Goal: Task Accomplishment & Management: Find specific page/section

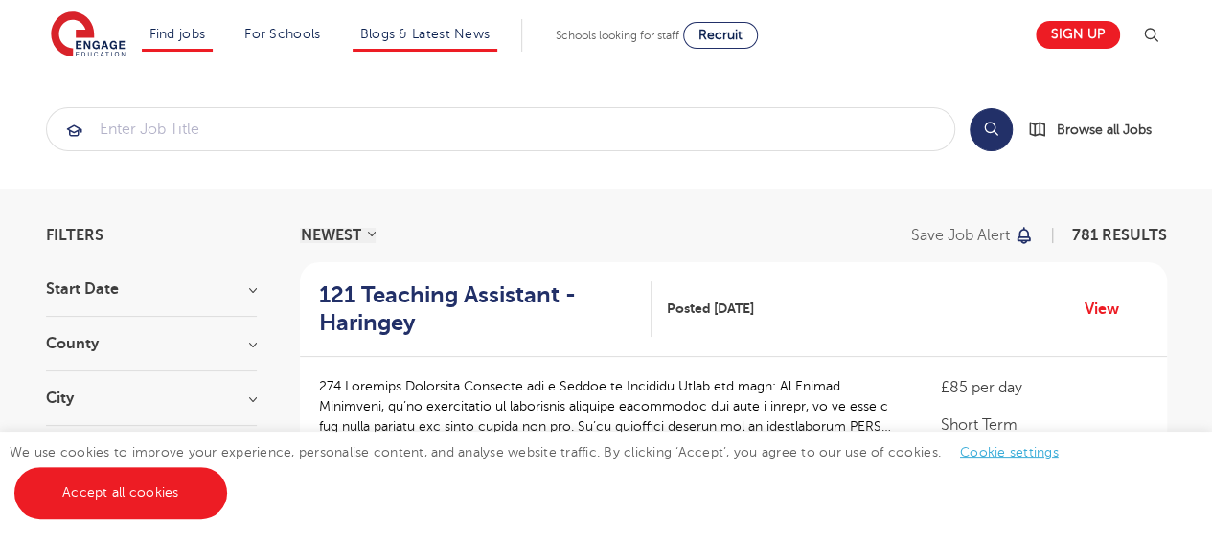
scroll to position [77, 0]
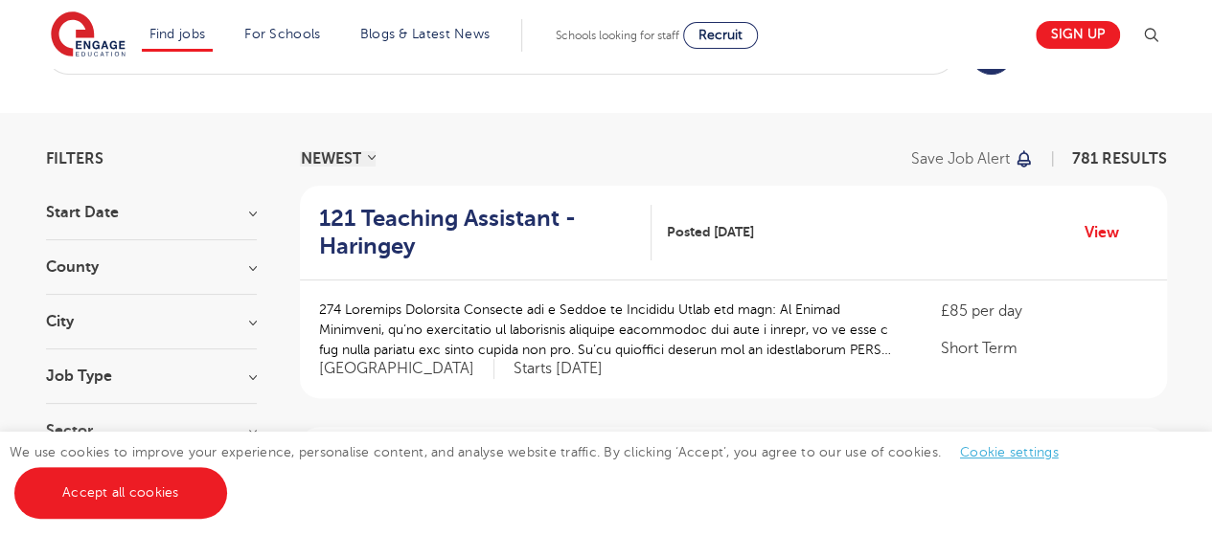
click at [238, 266] on h3 "County" at bounding box center [151, 267] width 211 height 15
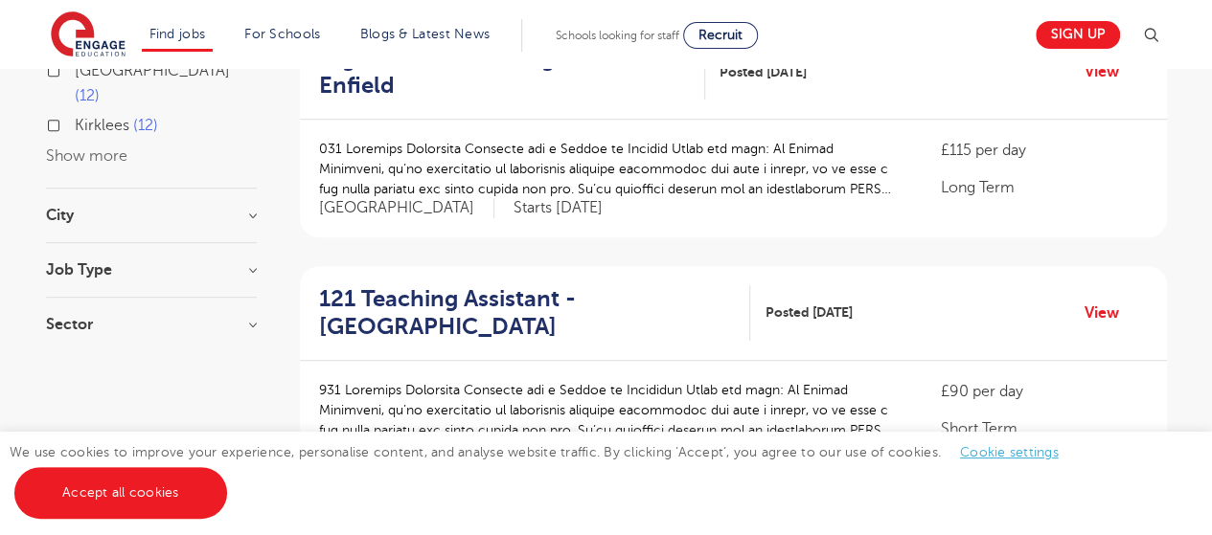
scroll to position [483, 0]
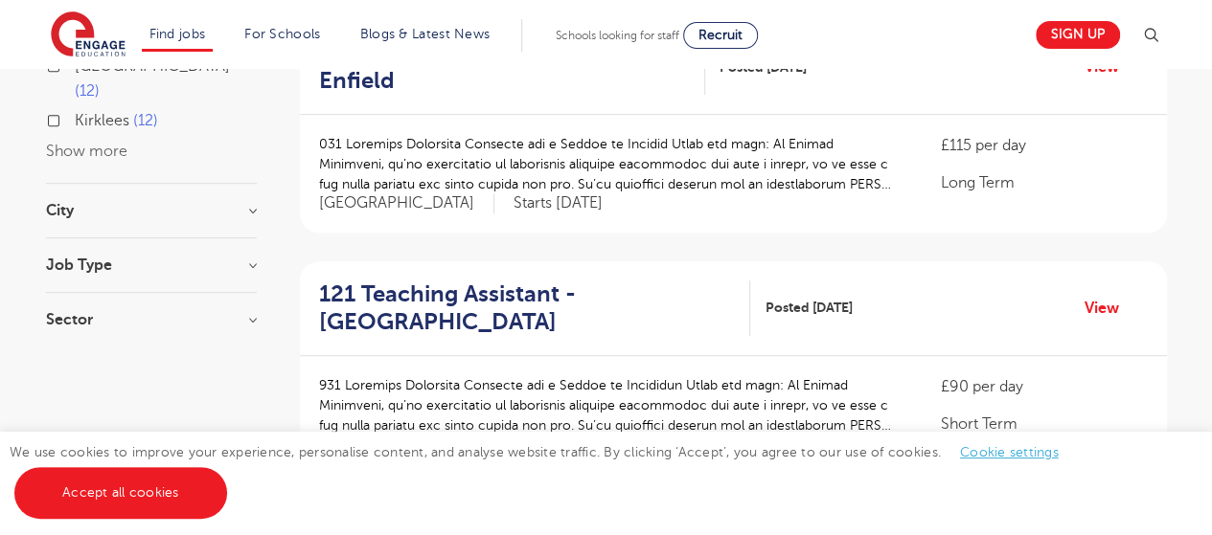
click at [237, 258] on h3 "Job Type" at bounding box center [151, 265] width 211 height 15
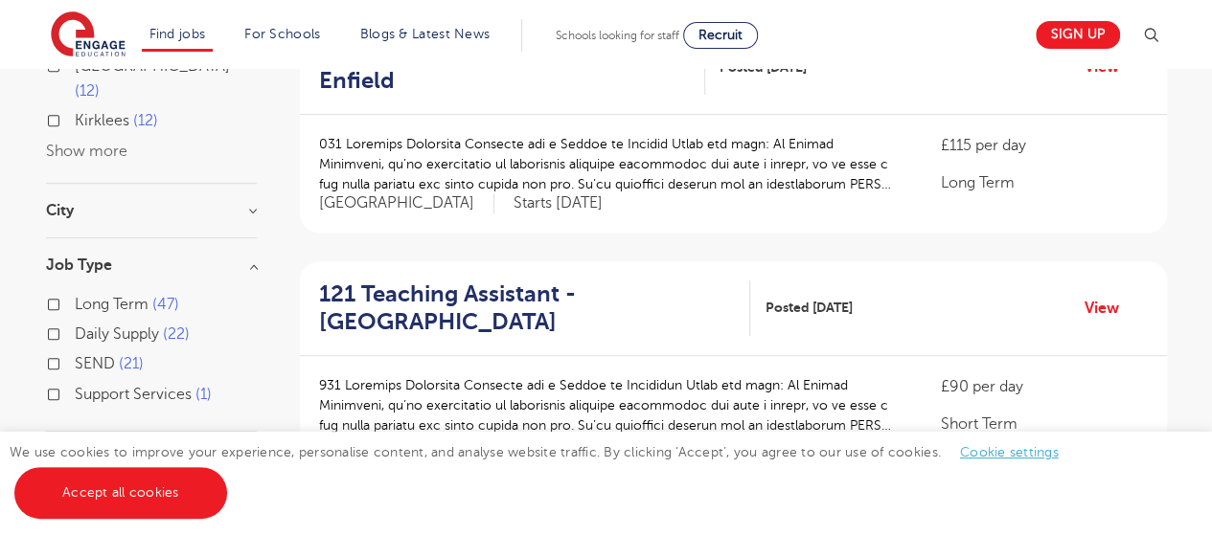
click at [60, 292] on div "Long Term 47" at bounding box center [151, 307] width 211 height 30
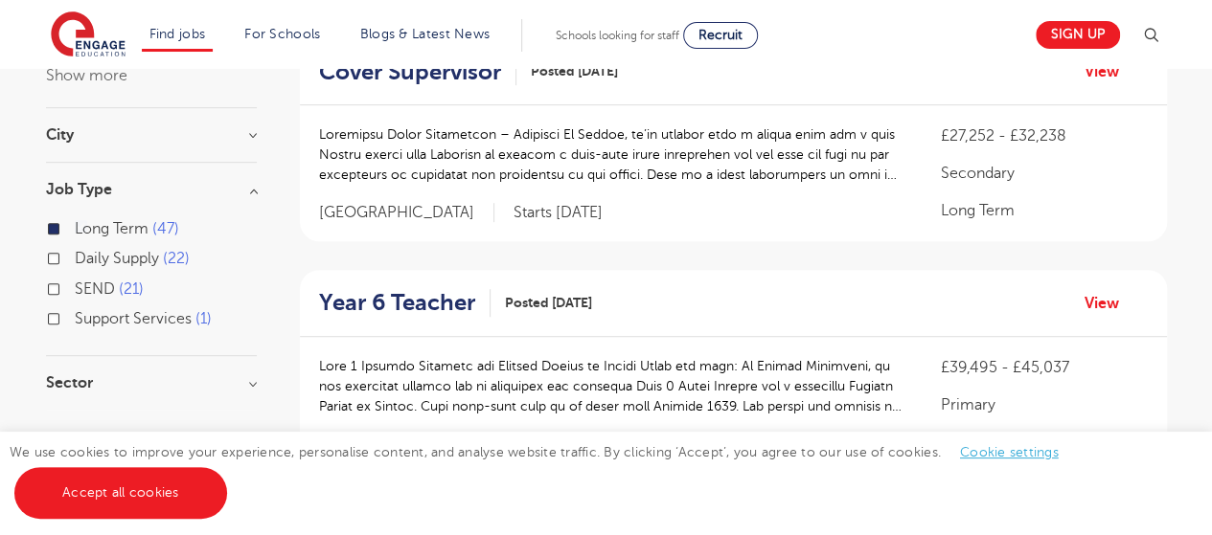
click at [122, 375] on h3 "Sector" at bounding box center [151, 382] width 211 height 15
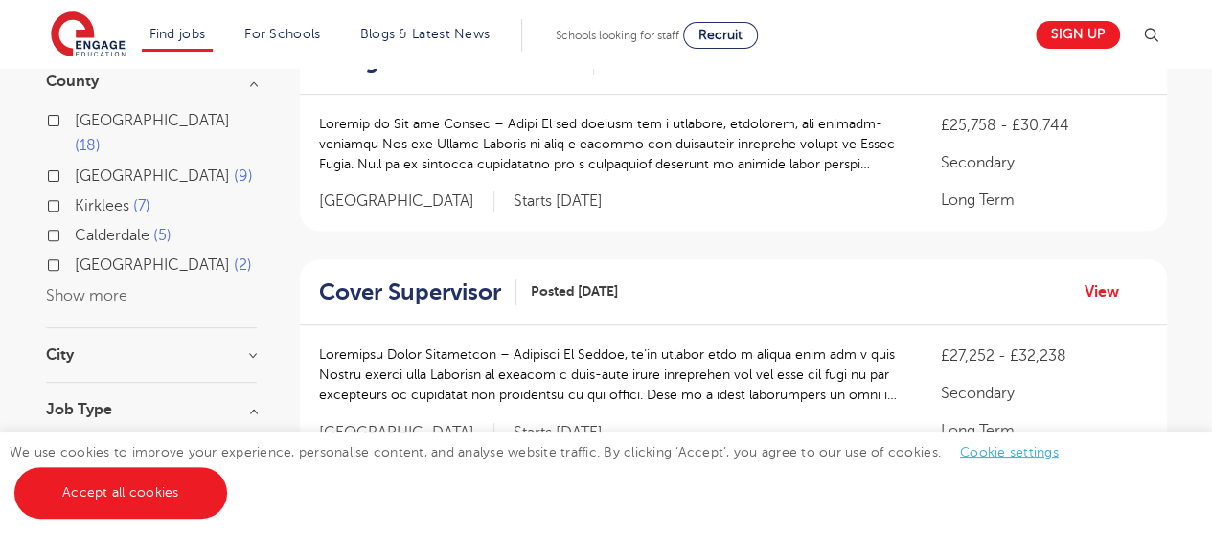
scroll to position [333, 0]
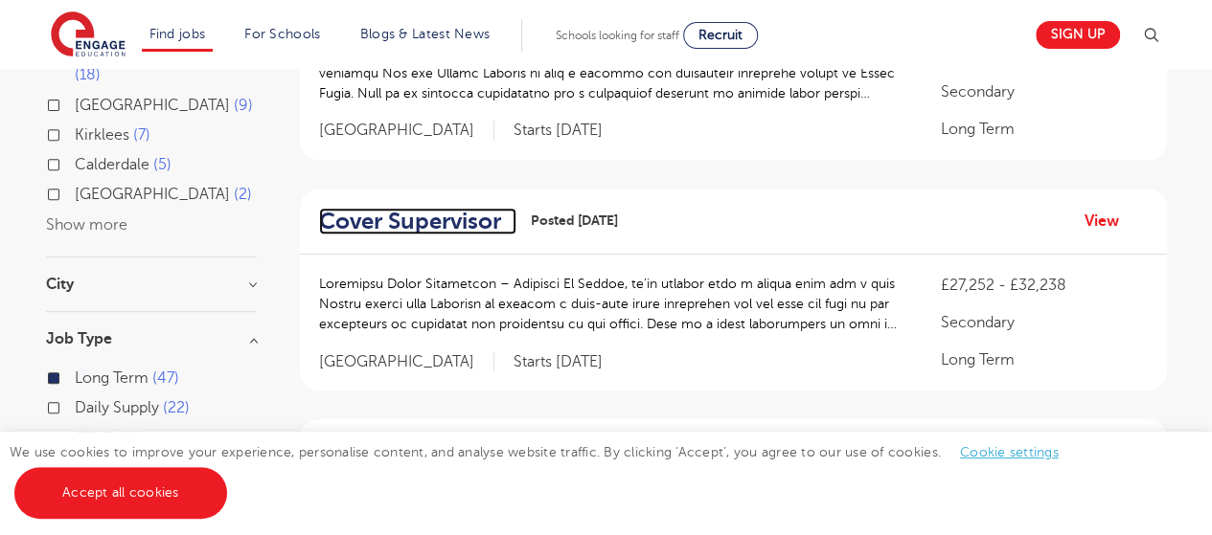
click at [427, 229] on h2 "Cover Supervisor" at bounding box center [410, 222] width 182 height 28
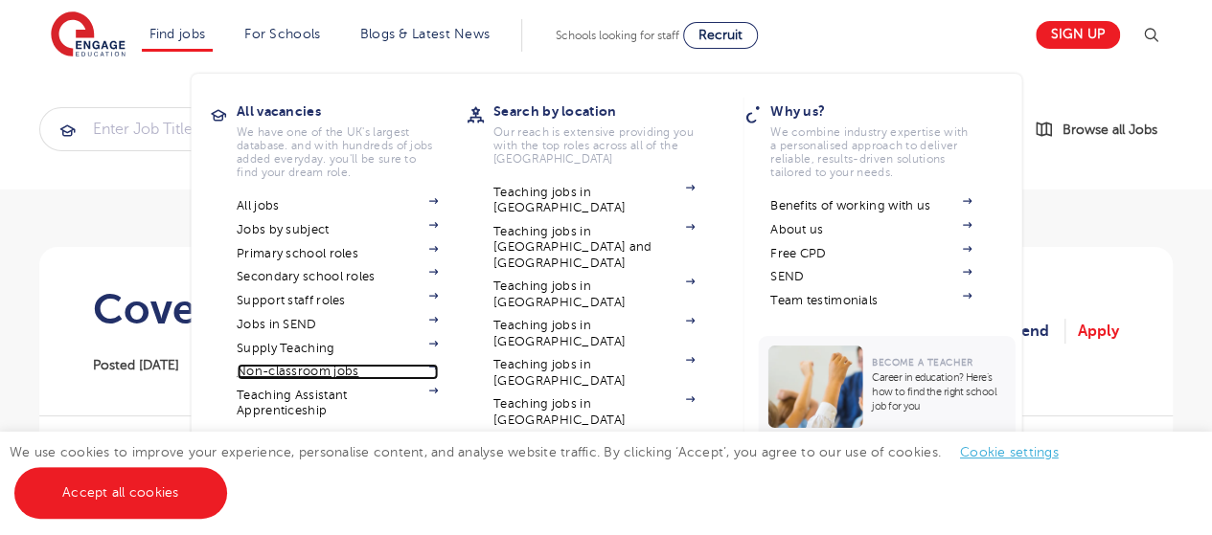
click at [331, 374] on link "Non-classroom jobs" at bounding box center [337, 371] width 201 height 15
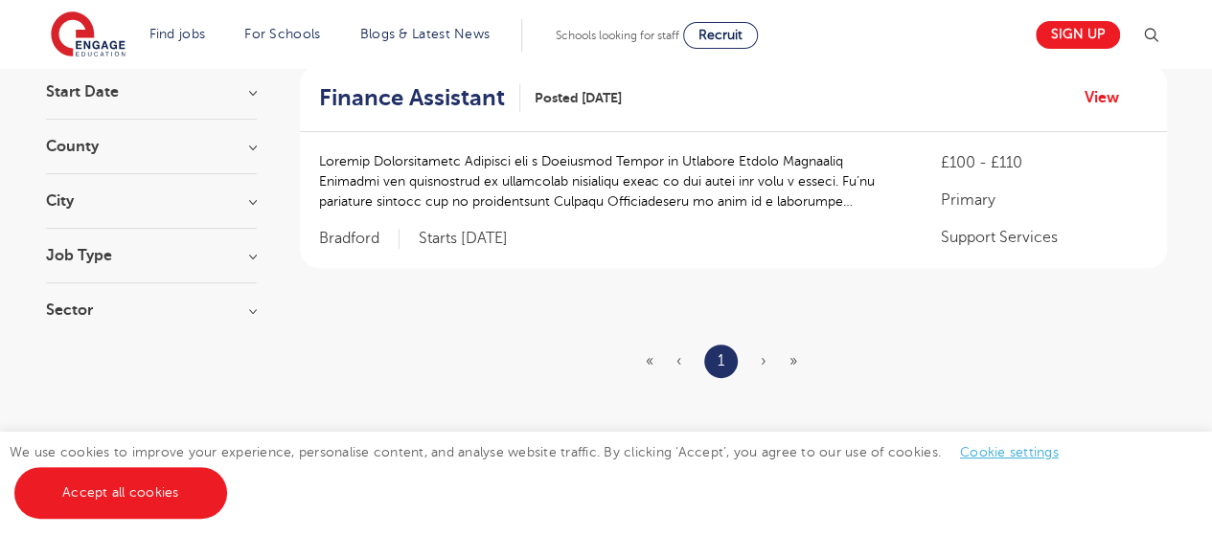
scroll to position [194, 0]
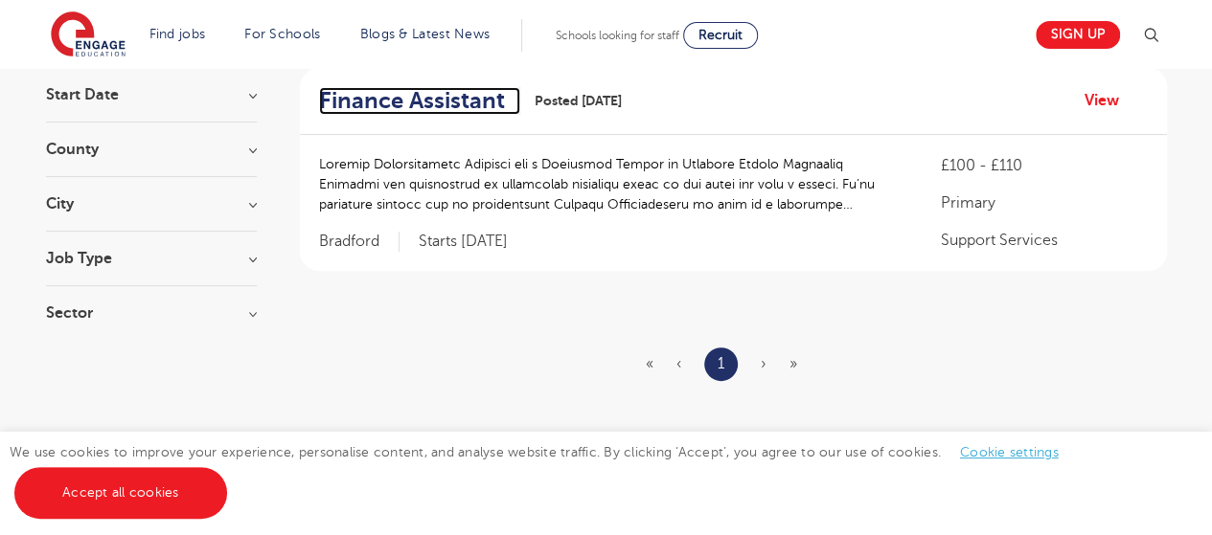
click at [488, 105] on h2 "Finance Assistant" at bounding box center [412, 101] width 186 height 28
